Goal: Task Accomplishment & Management: Complete application form

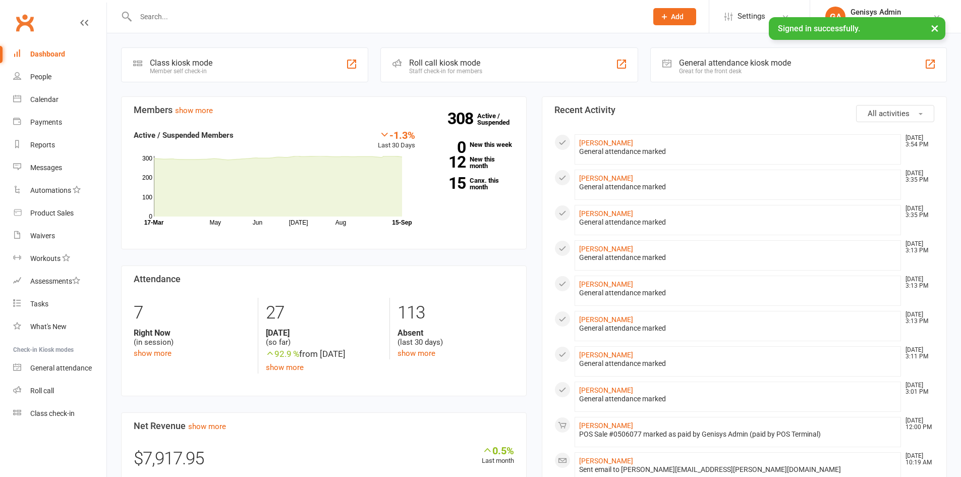
click at [524, 16] on input "text" at bounding box center [386, 17] width 507 height 14
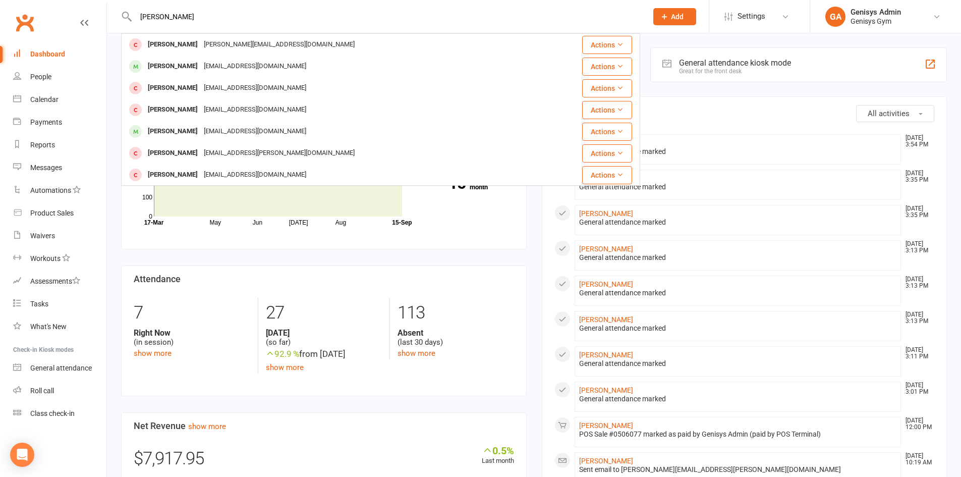
drag, startPoint x: 271, startPoint y: 18, endPoint x: 69, endPoint y: -2, distance: 203.2
click at [69, 0] on html "[PERSON_NAME] [PERSON_NAME][EMAIL_ADDRESS][DOMAIN_NAME] Actions [PERSON_NAME] […" at bounding box center [480, 476] width 961 height 953
paste input "[DEMOGRAPHIC_DATA][PERSON_NAME] To'alepal"
type input "[DEMOGRAPHIC_DATA][PERSON_NAME] To'alepal"
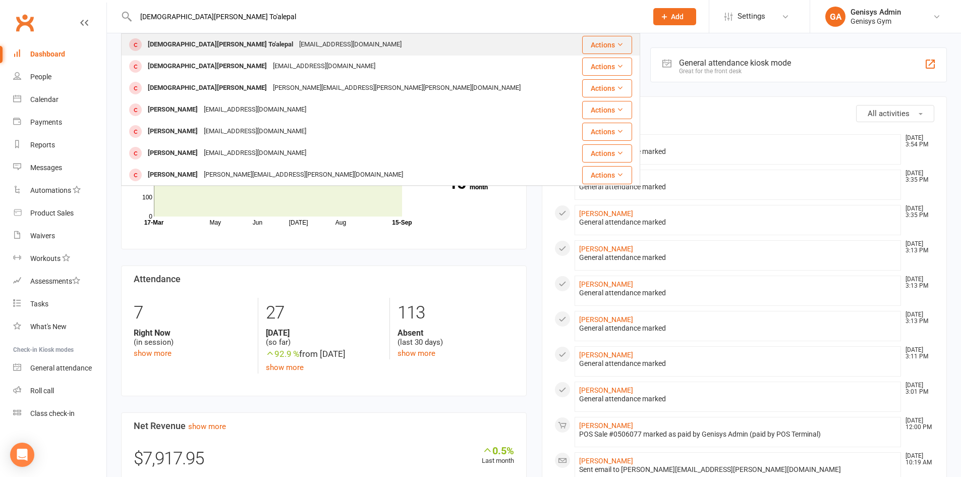
click at [296, 46] on div "[EMAIL_ADDRESS][DOMAIN_NAME]" at bounding box center [350, 44] width 108 height 15
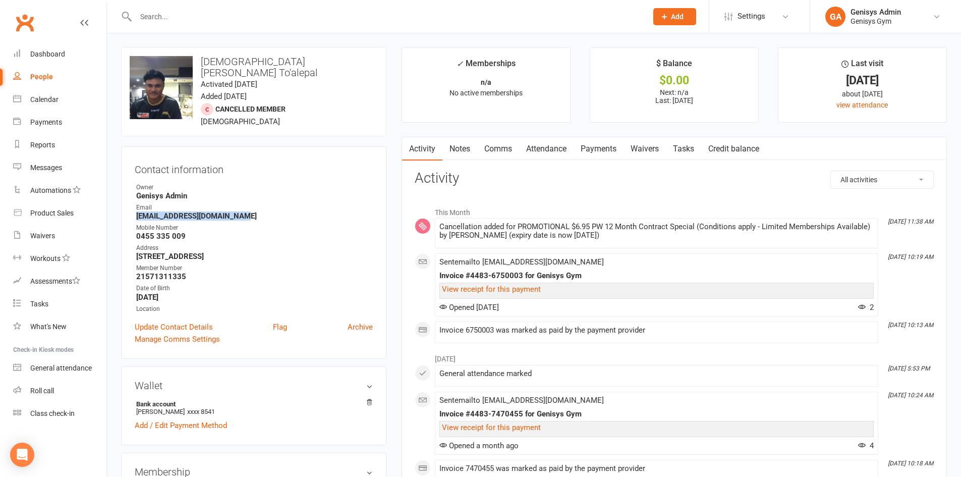
drag, startPoint x: 237, startPoint y: 207, endPoint x: 124, endPoint y: 209, distance: 112.5
click at [124, 209] on div "Contact information Owner Genisys Admin Email [EMAIL_ADDRESS][DOMAIN_NAME] Mobi…" at bounding box center [253, 252] width 265 height 212
copy strong "[EMAIL_ADDRESS][DOMAIN_NAME]"
click at [355, 25] on div at bounding box center [380, 16] width 519 height 33
click at [357, 23] on input "text" at bounding box center [386, 17] width 507 height 14
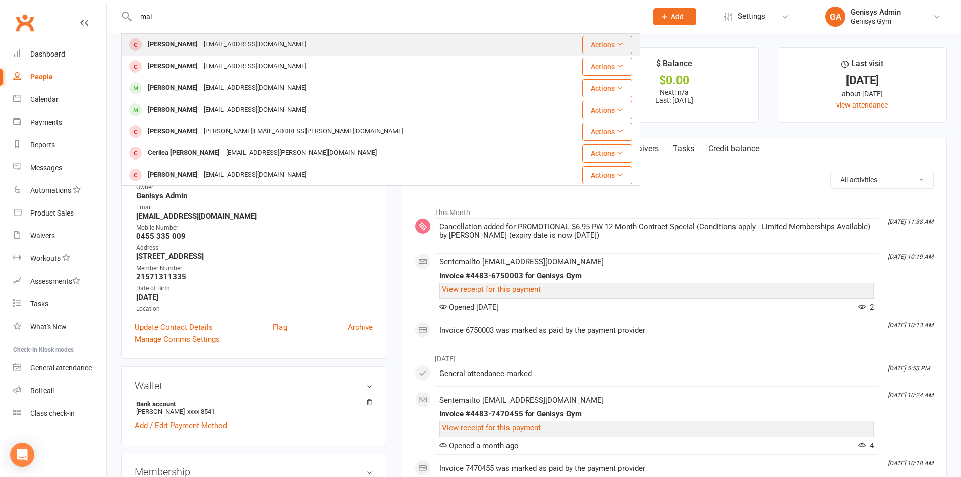
type input "mai"
click at [308, 47] on div "[PERSON_NAME] [EMAIL_ADDRESS][DOMAIN_NAME]" at bounding box center [337, 44] width 430 height 21
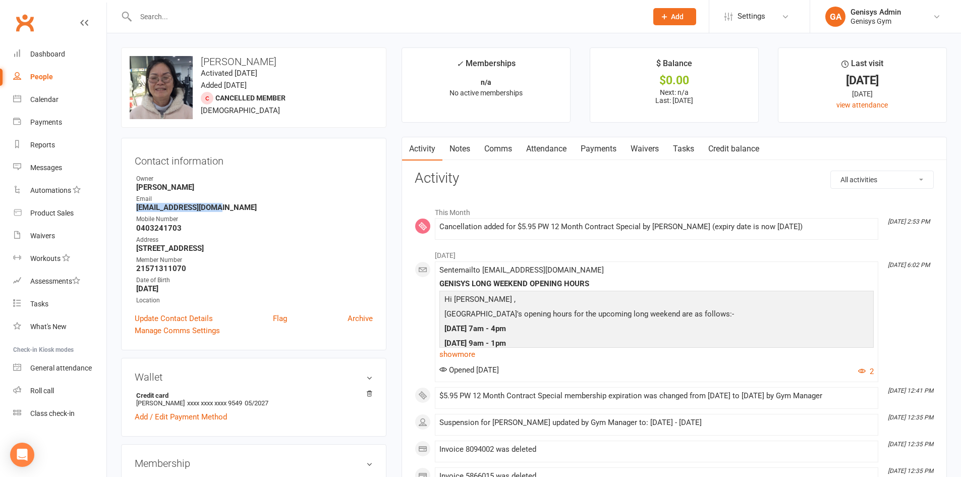
drag, startPoint x: 235, startPoint y: 206, endPoint x: 122, endPoint y: 205, distance: 113.0
click at [122, 205] on div "Contact information Owner [PERSON_NAME] Email [EMAIL_ADDRESS][DOMAIN_NAME] Mobi…" at bounding box center [253, 244] width 265 height 212
copy strong "[EMAIL_ADDRESS][DOMAIN_NAME]"
drag, startPoint x: 386, startPoint y: 18, endPoint x: 380, endPoint y: 30, distance: 13.5
click at [386, 19] on input "text" at bounding box center [386, 17] width 507 height 14
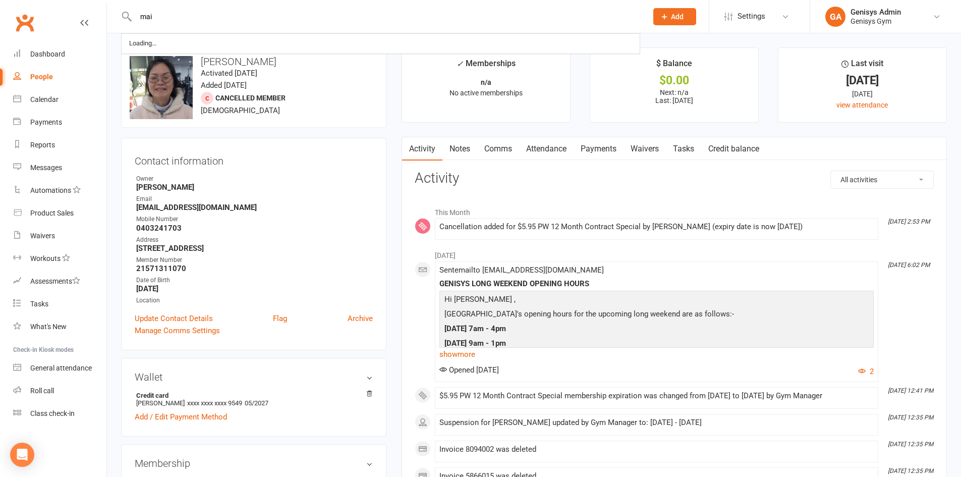
type input "mai"
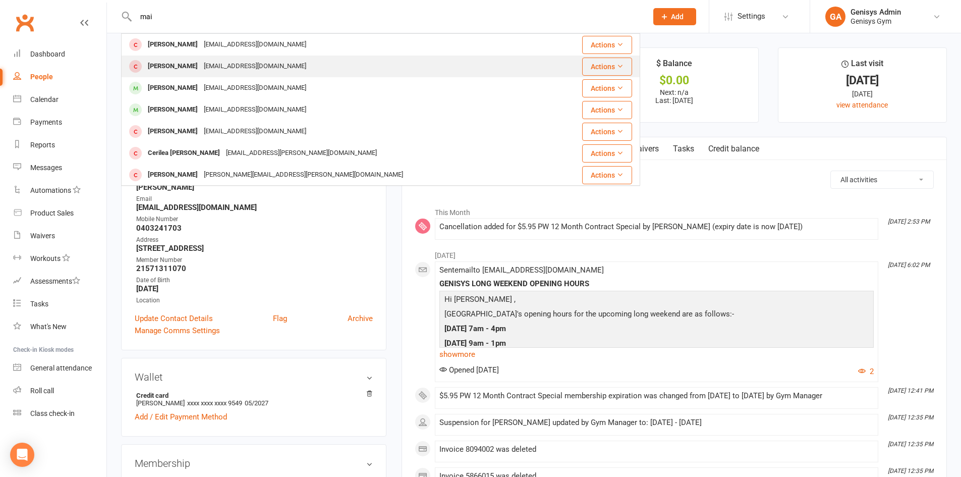
click at [326, 72] on div "[PERSON_NAME] [EMAIL_ADDRESS][DOMAIN_NAME]" at bounding box center [337, 66] width 430 height 21
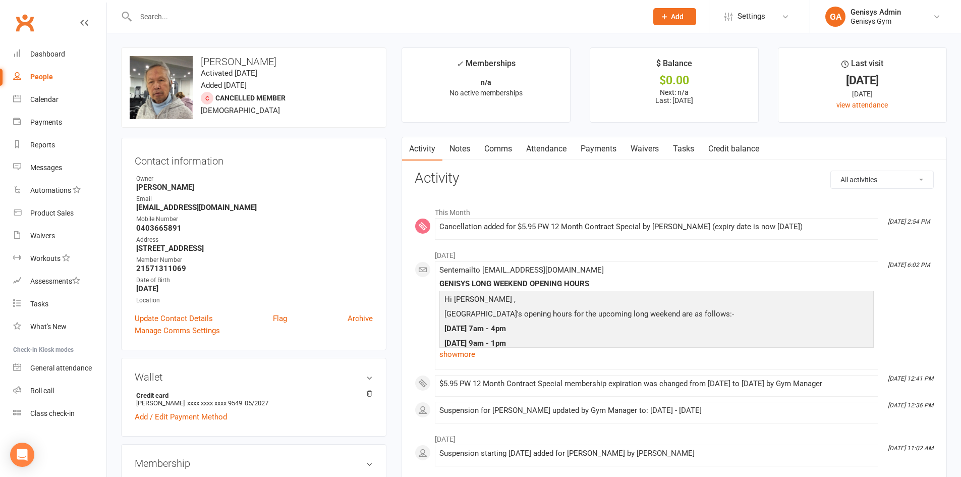
click at [261, 14] on input "text" at bounding box center [386, 17] width 507 height 14
type input "[PERSON_NAME]"
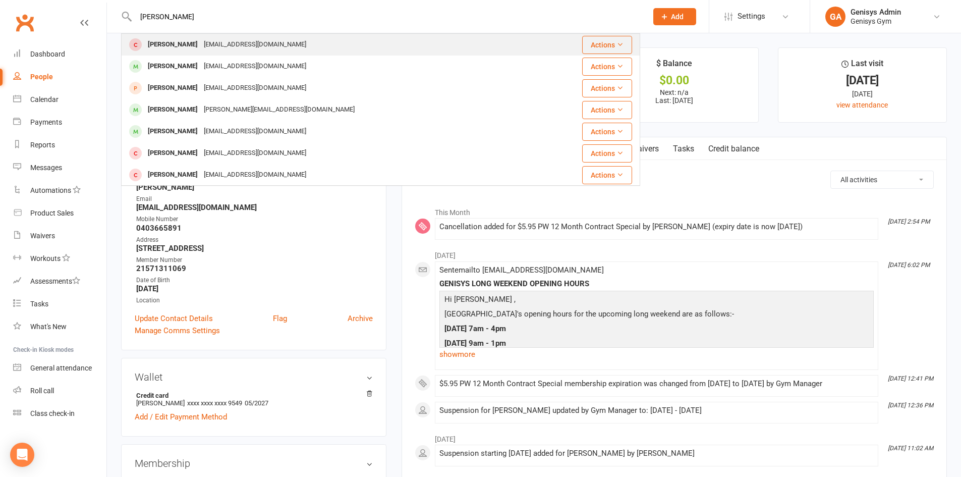
click at [237, 43] on div "[EMAIL_ADDRESS][DOMAIN_NAME]" at bounding box center [255, 44] width 108 height 15
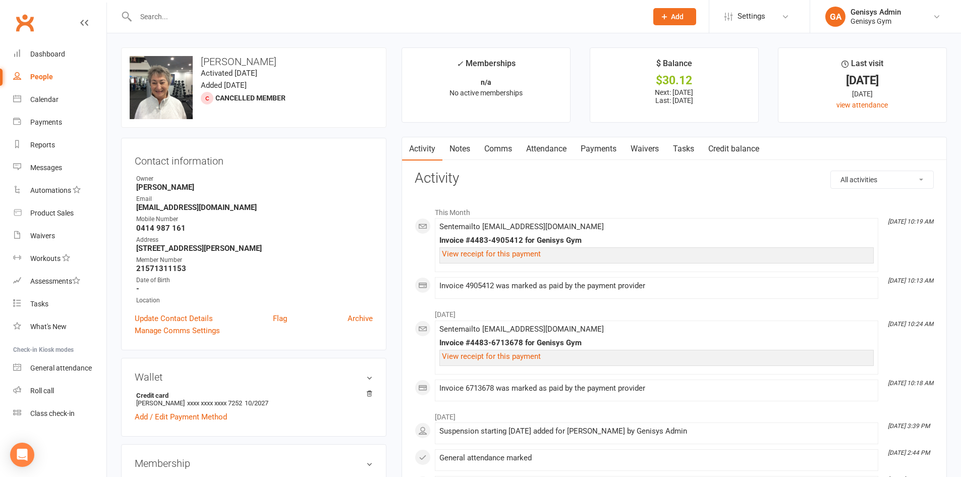
click at [463, 151] on link "Notes" at bounding box center [459, 148] width 35 height 23
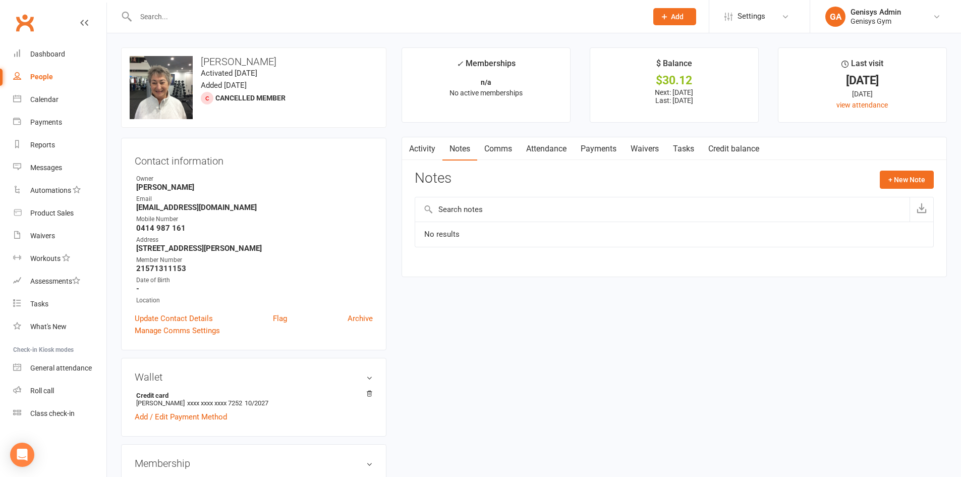
click at [436, 151] on link "Activity" at bounding box center [422, 148] width 40 height 23
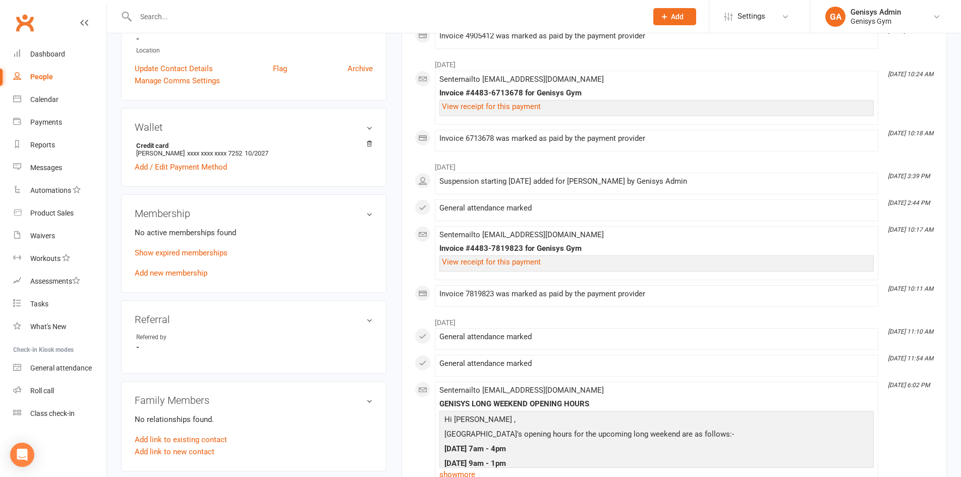
scroll to position [252, 0]
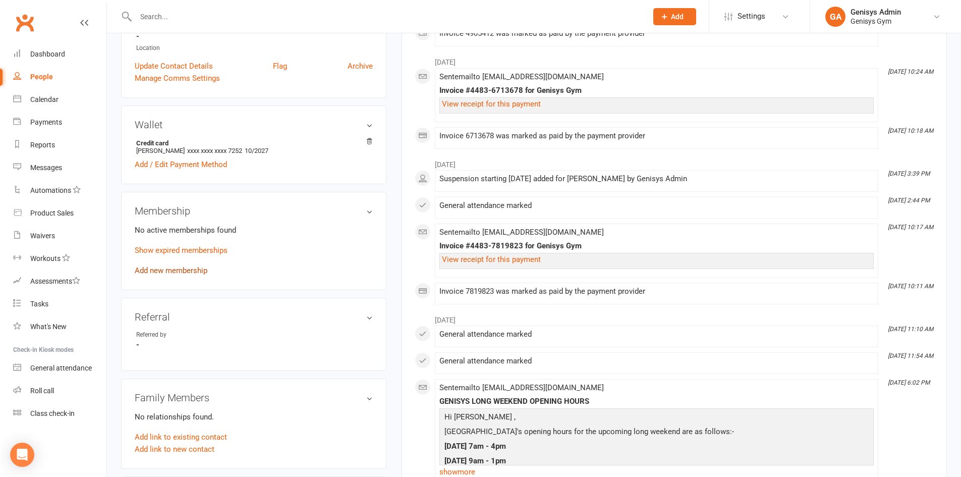
click at [178, 267] on link "Add new membership" at bounding box center [171, 270] width 73 height 9
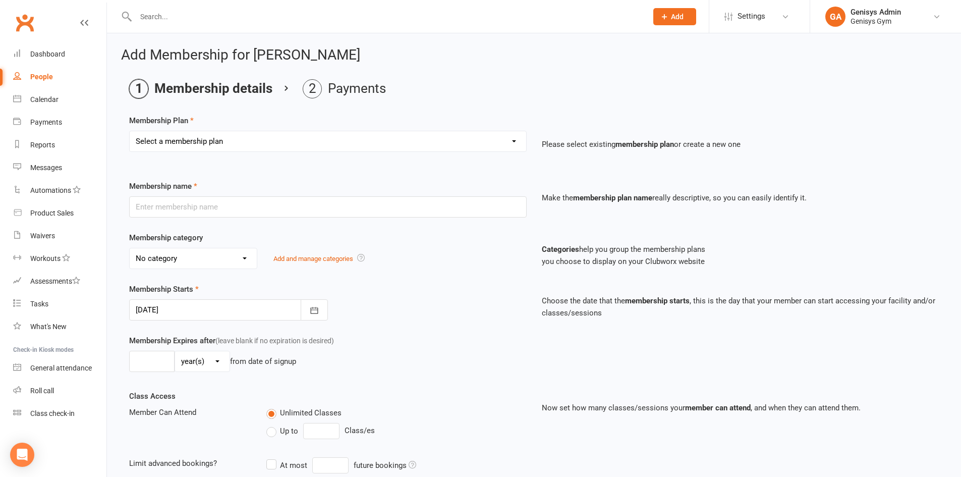
click at [320, 141] on select "Select a membership plan Create new Membership Plan 12 Month Membership Christm…" at bounding box center [328, 141] width 396 height 20
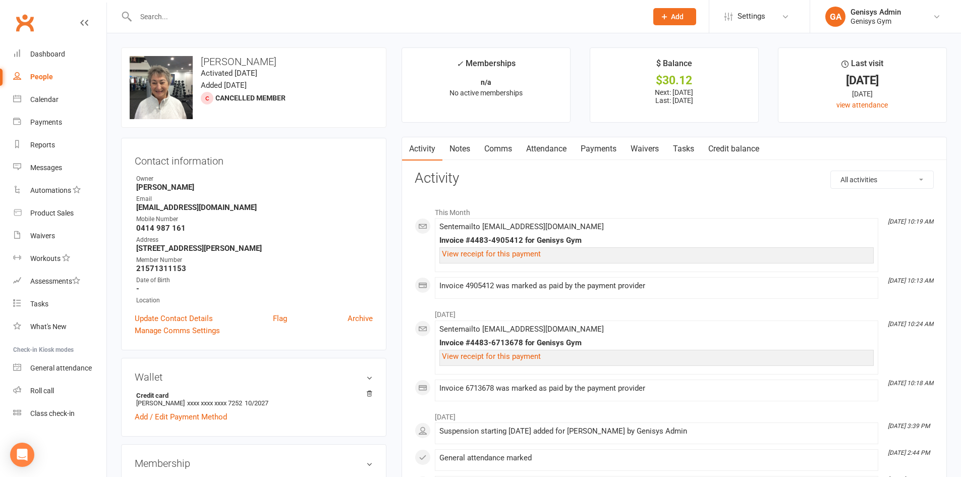
click at [296, 9] on div at bounding box center [380, 16] width 519 height 33
click at [302, 24] on div at bounding box center [380, 16] width 519 height 33
click at [301, 23] on input "text" at bounding box center [386, 17] width 507 height 14
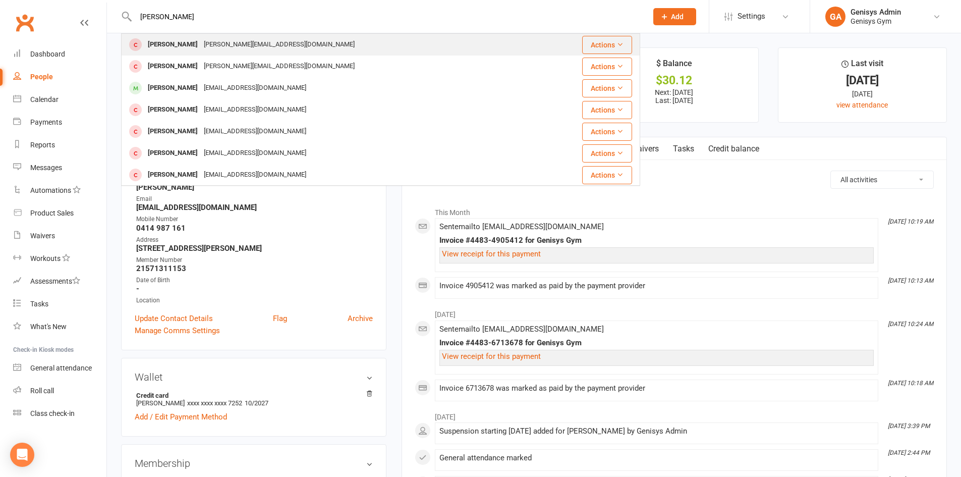
type input "[PERSON_NAME]"
click at [296, 48] on div "[PERSON_NAME] [PERSON_NAME][EMAIL_ADDRESS][DOMAIN_NAME]" at bounding box center [330, 44] width 416 height 21
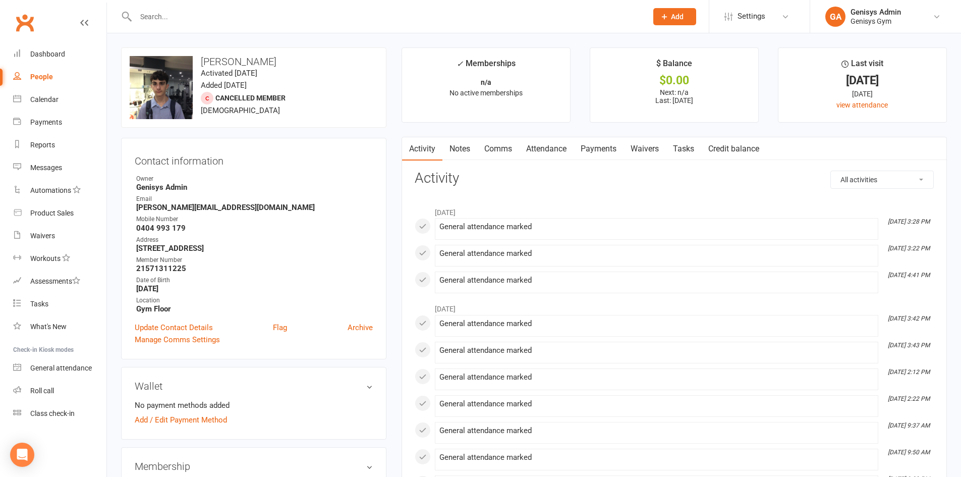
click at [272, 29] on div at bounding box center [380, 16] width 519 height 33
click at [275, 21] on input "text" at bounding box center [386, 17] width 507 height 14
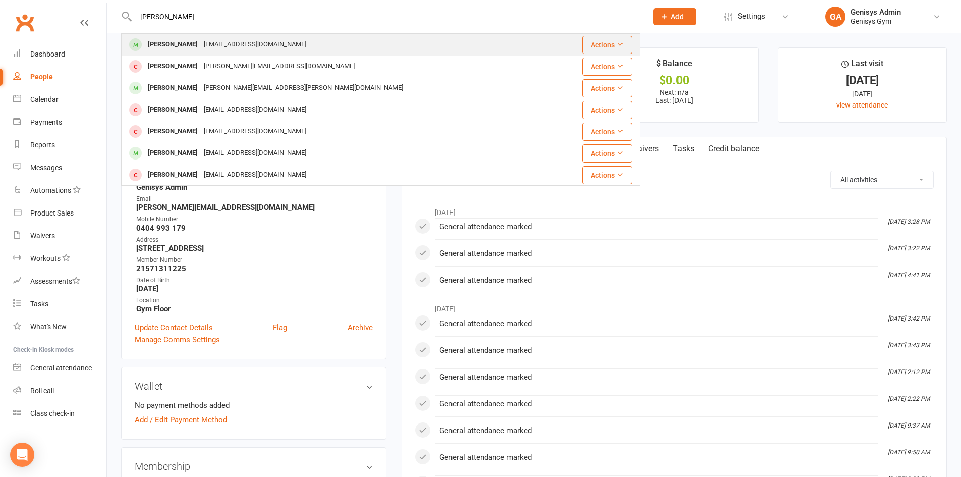
type input "[PERSON_NAME]"
click at [313, 47] on div "[PERSON_NAME] [EMAIL_ADDRESS][DOMAIN_NAME]" at bounding box center [337, 44] width 430 height 21
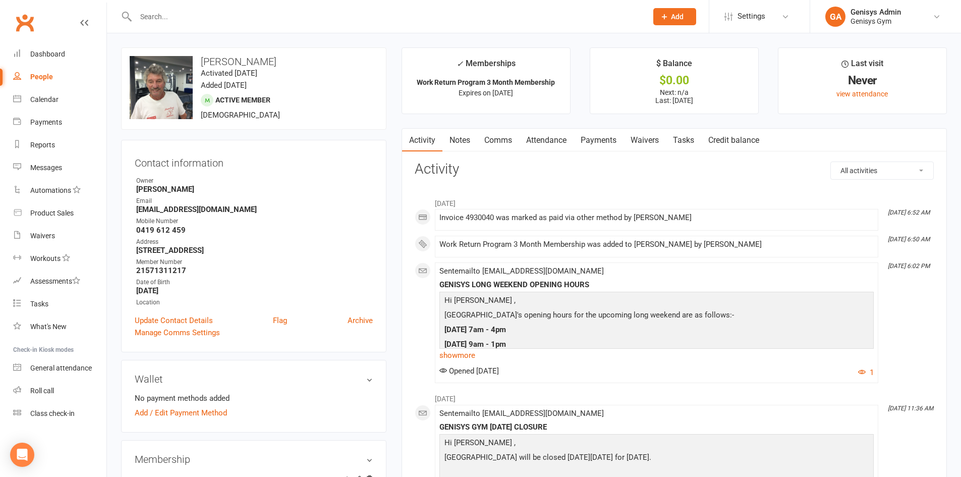
click at [229, 18] on input "text" at bounding box center [386, 17] width 507 height 14
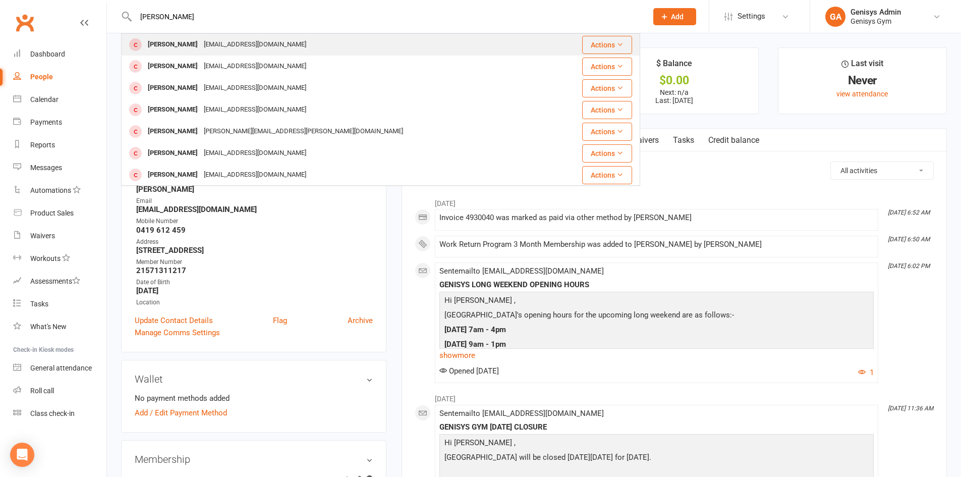
type input "[PERSON_NAME]"
click at [223, 47] on div "[EMAIL_ADDRESS][DOMAIN_NAME]" at bounding box center [255, 44] width 108 height 15
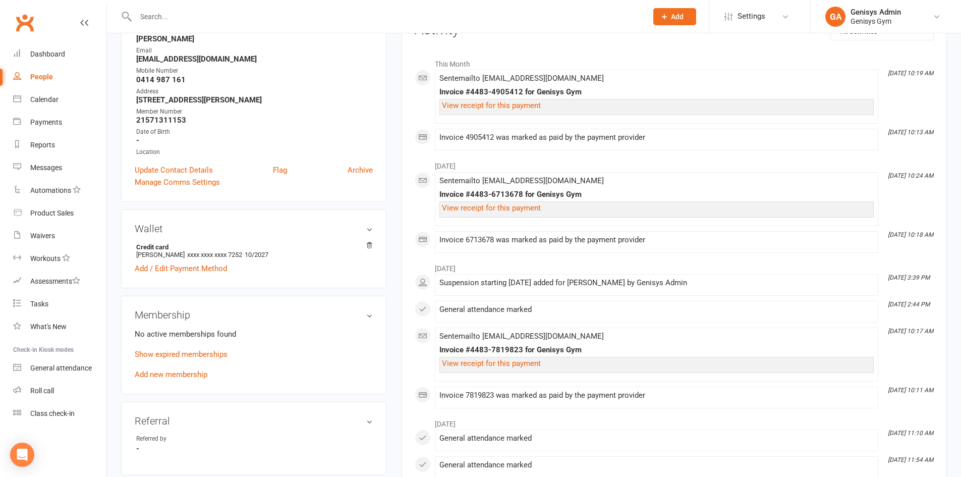
scroll to position [202, 0]
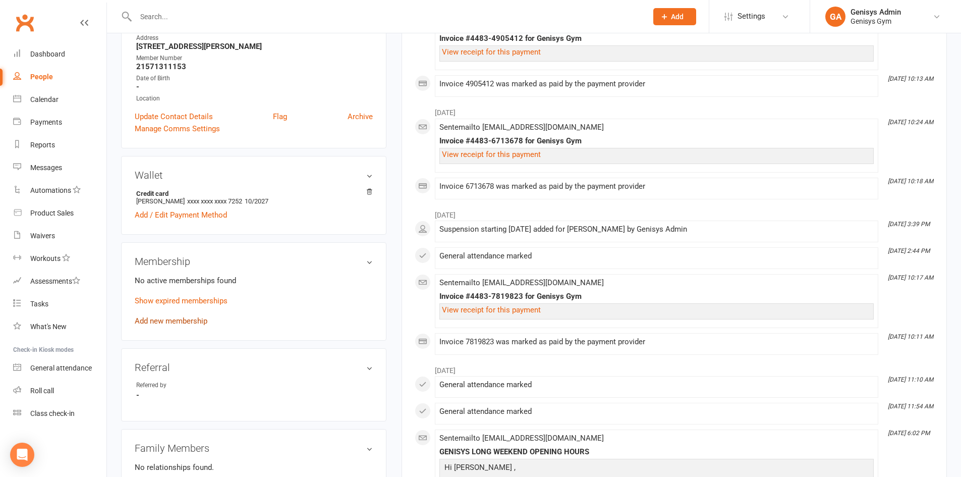
click at [181, 319] on link "Add new membership" at bounding box center [171, 320] width 73 height 9
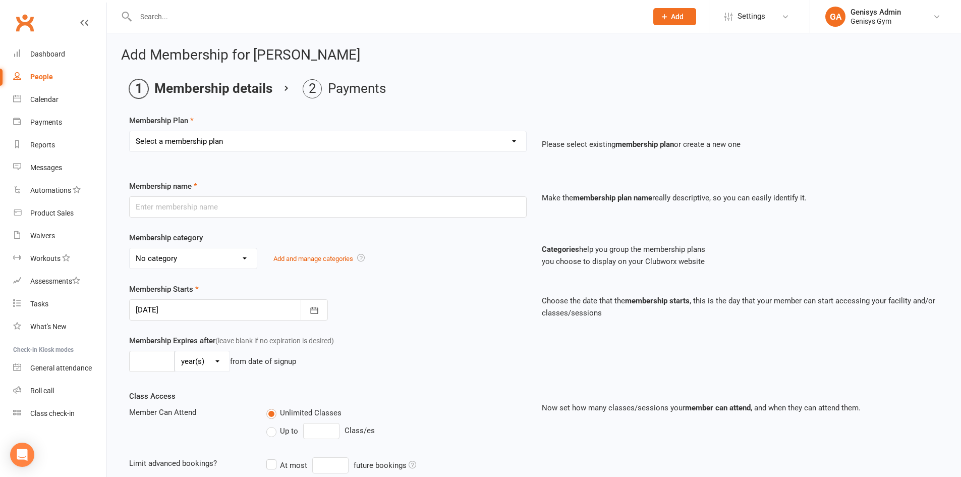
click at [311, 143] on select "Select a membership plan Create new Membership Plan 12 Month Membership Christm…" at bounding box center [328, 141] width 396 height 20
select select "36"
click at [130, 131] on select "Select a membership plan Create new Membership Plan 12 Month Membership Christm…" at bounding box center [328, 141] width 396 height 20
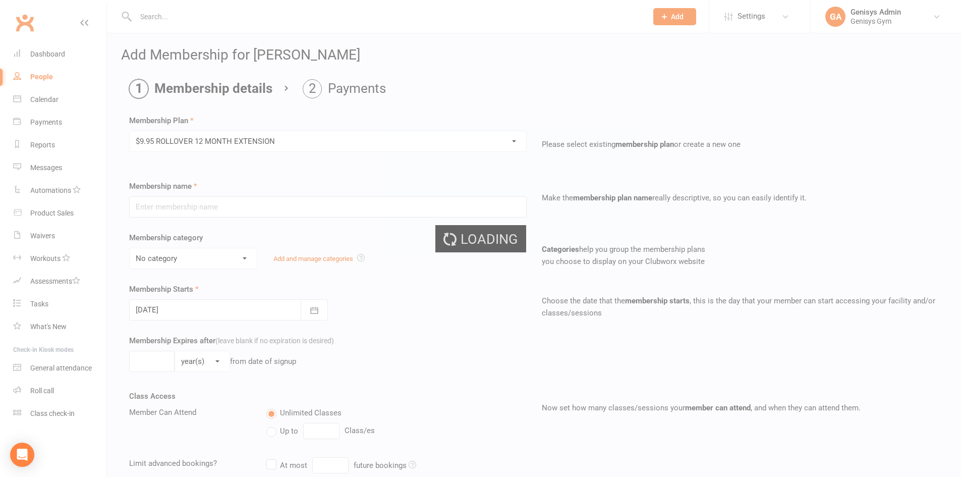
type input "$9.95 ROLLOVER 12 MONTH EXTENSION"
select select "1"
type input "1"
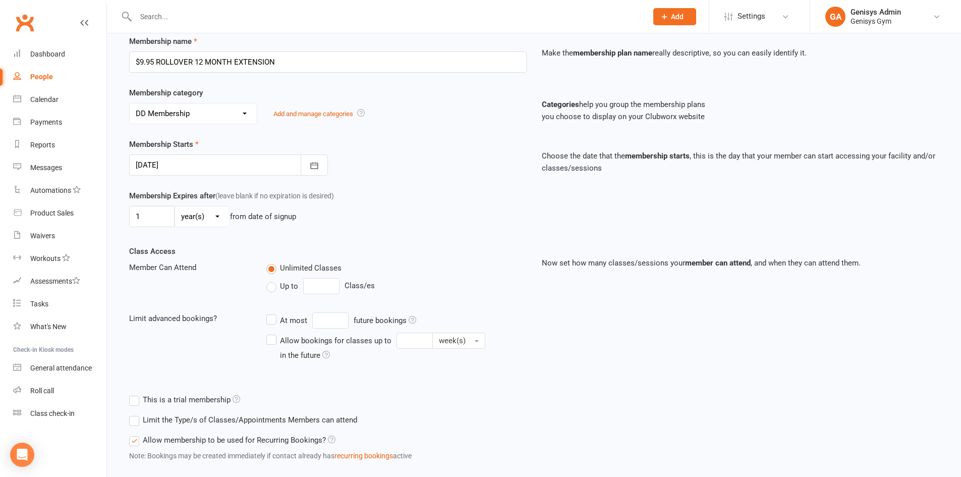
scroll to position [2, 0]
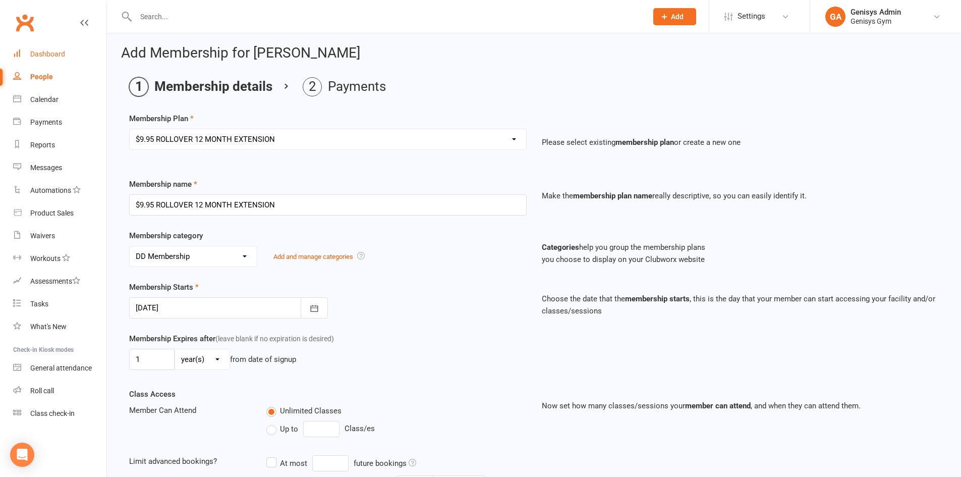
click at [38, 47] on link "Dashboard" at bounding box center [59, 54] width 93 height 23
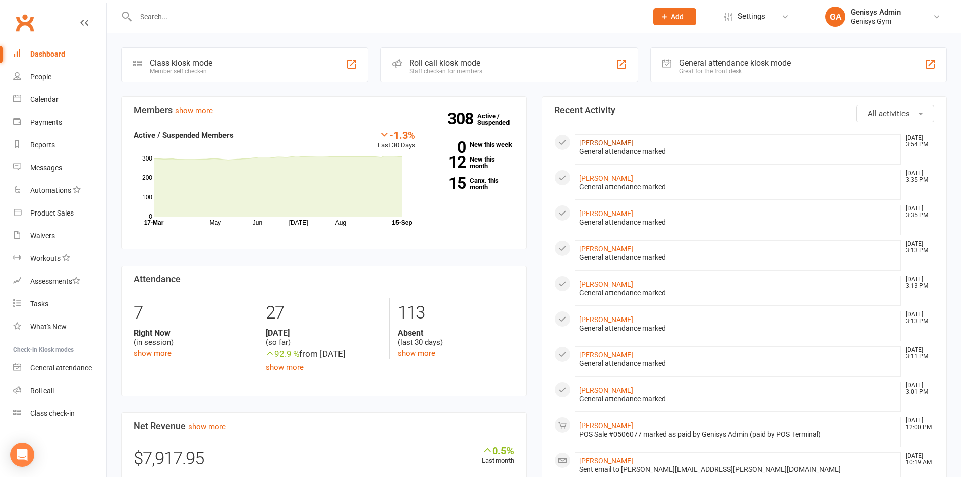
click at [596, 140] on link "[PERSON_NAME]" at bounding box center [606, 143] width 54 height 8
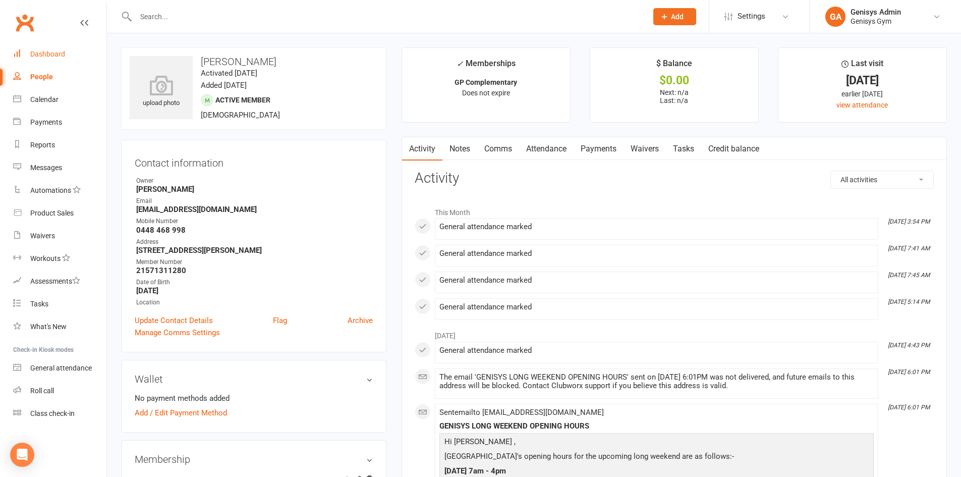
drag, startPoint x: 53, startPoint y: 49, endPoint x: 47, endPoint y: 48, distance: 5.6
click at [52, 49] on link "Dashboard" at bounding box center [59, 54] width 93 height 23
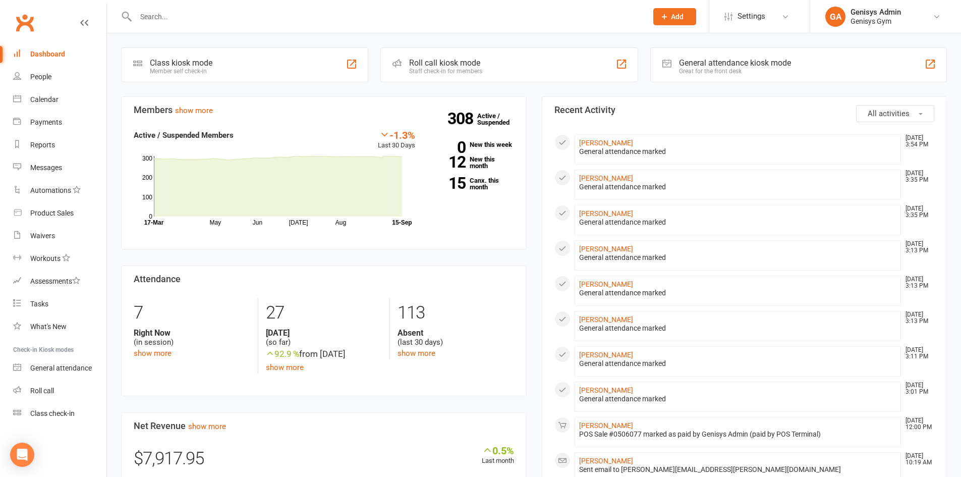
click at [210, 16] on input "text" at bounding box center [386, 17] width 507 height 14
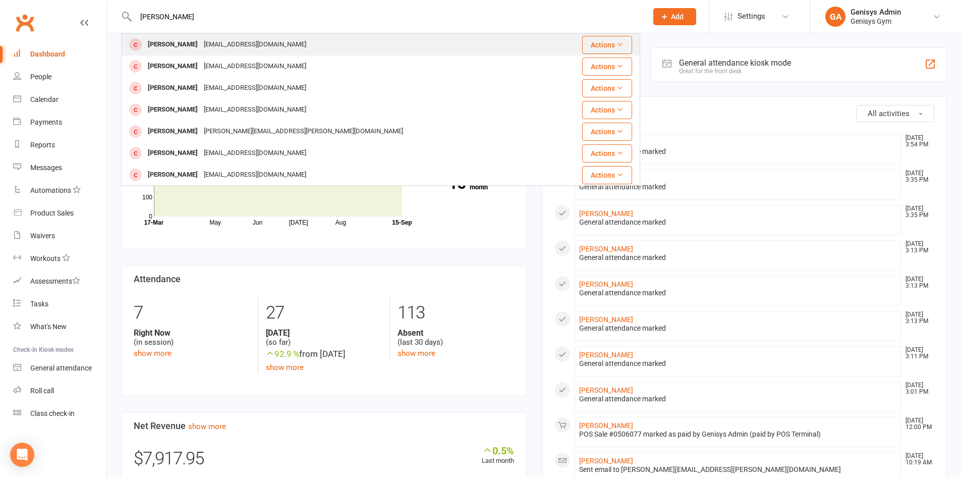
type input "[PERSON_NAME]"
click at [217, 44] on div "[EMAIL_ADDRESS][DOMAIN_NAME]" at bounding box center [255, 44] width 108 height 15
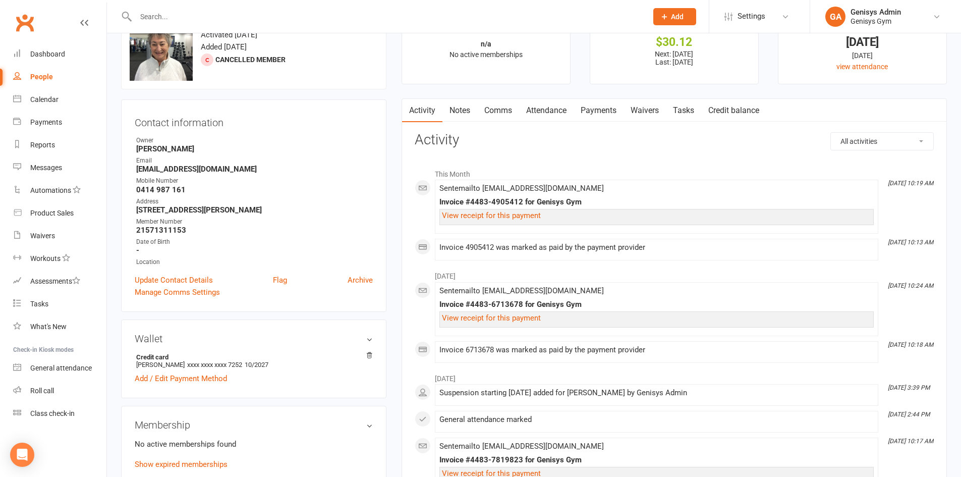
scroll to position [151, 0]
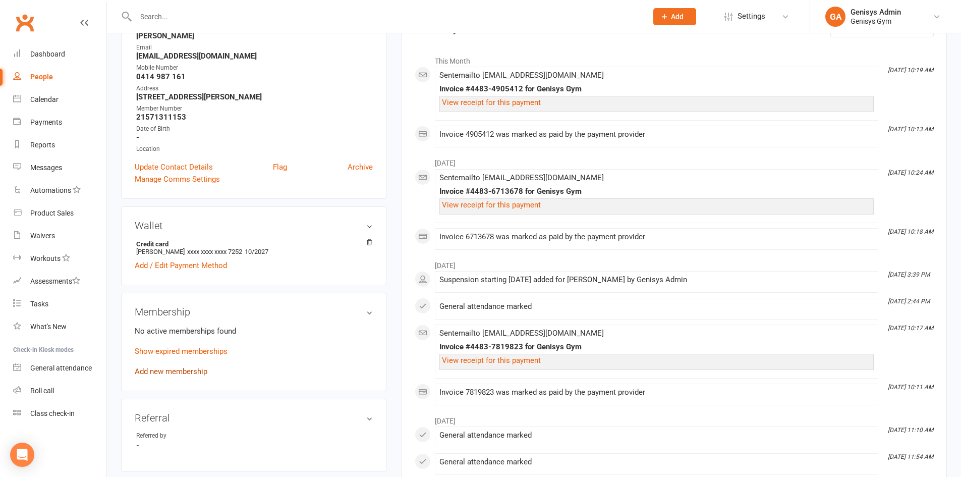
click at [180, 367] on link "Add new membership" at bounding box center [171, 371] width 73 height 9
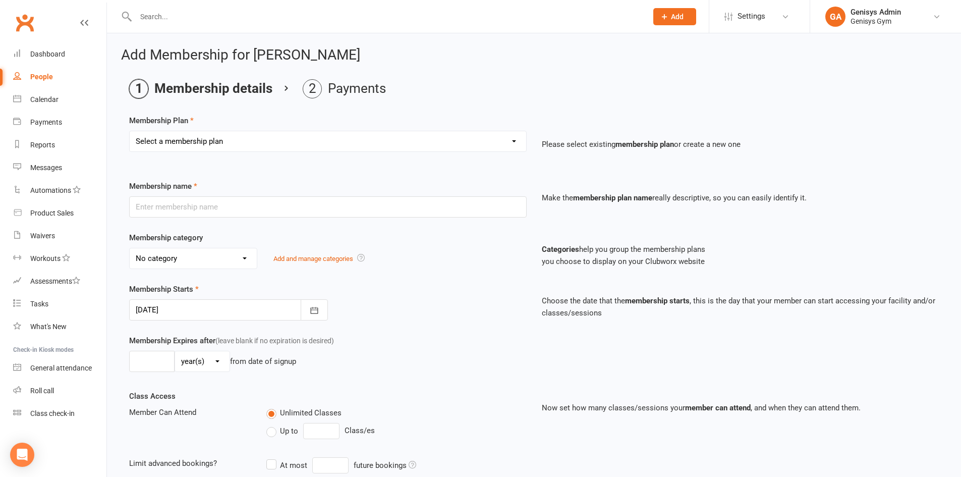
click at [275, 132] on select "Select a membership plan Create new Membership Plan 12 Month Membership Christm…" at bounding box center [328, 141] width 396 height 20
select select "36"
click at [130, 131] on select "Select a membership plan Create new Membership Plan 12 Month Membership Christm…" at bounding box center [328, 141] width 396 height 20
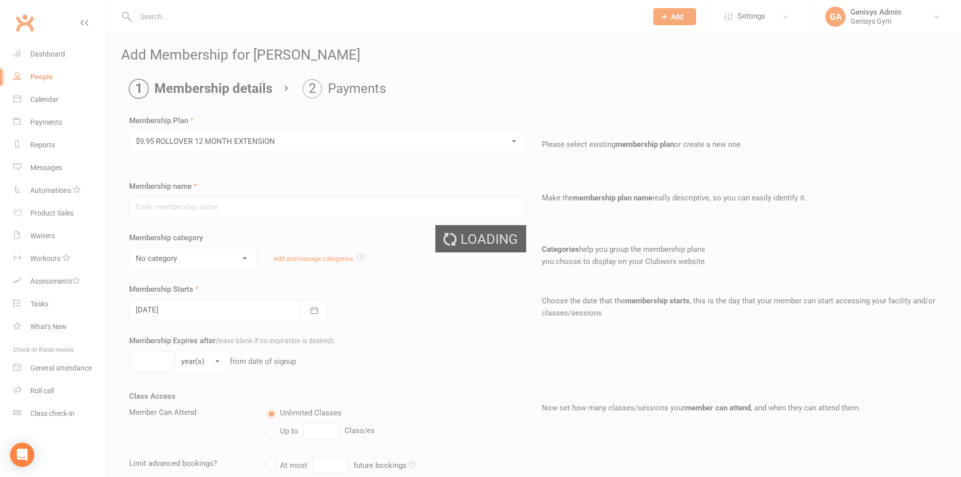
type input "$9.95 ROLLOVER 12 MONTH EXTENSION"
select select "1"
type input "1"
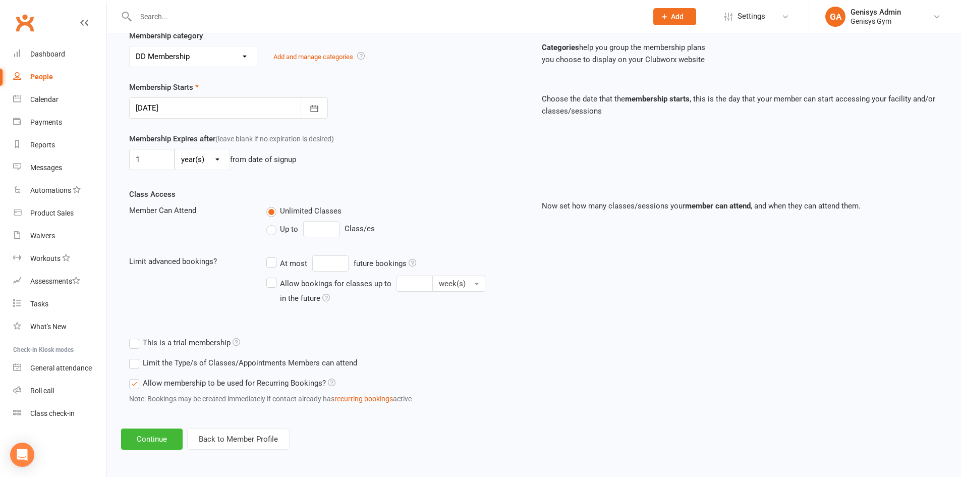
scroll to position [204, 0]
click at [166, 433] on button "Continue" at bounding box center [152, 437] width 62 height 21
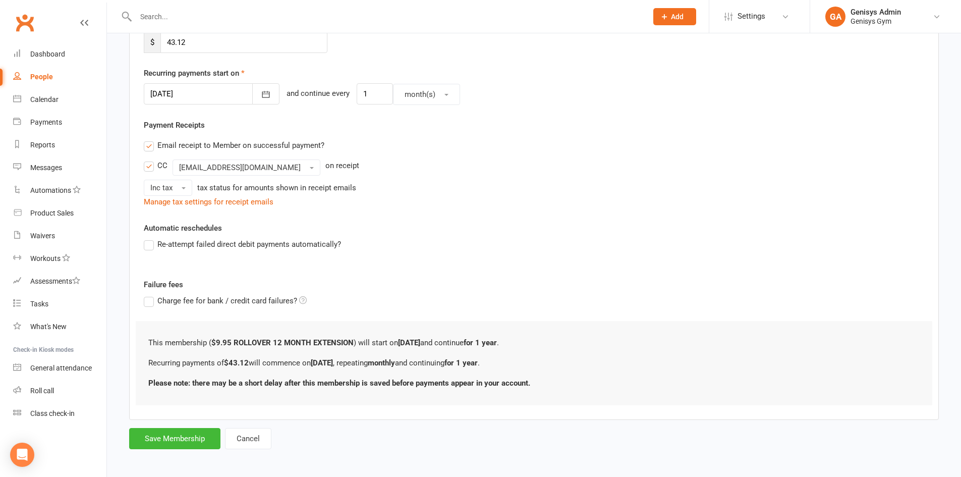
scroll to position [216, 0]
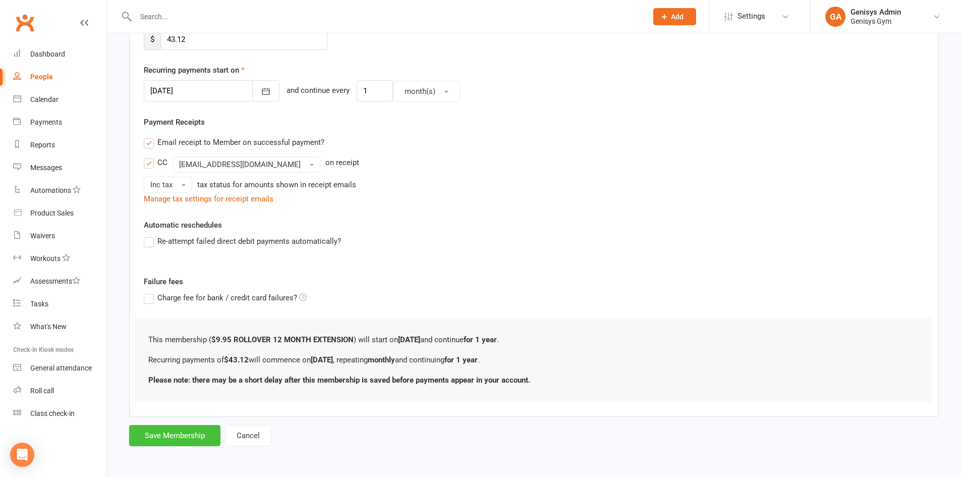
click at [196, 438] on button "Save Membership" at bounding box center [174, 435] width 91 height 21
